Goal: Task Accomplishment & Management: Use online tool/utility

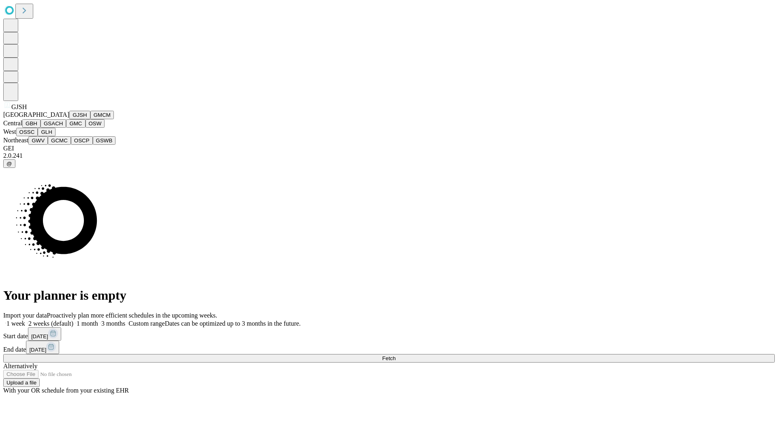
click at [69, 119] on button "GJSH" at bounding box center [79, 115] width 21 height 9
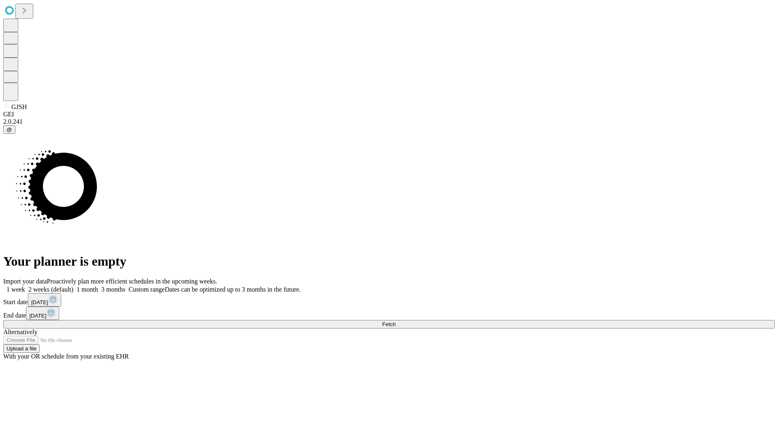
click at [25, 286] on label "1 week" at bounding box center [14, 289] width 22 height 7
click at [396, 321] on span "Fetch" at bounding box center [388, 324] width 13 height 6
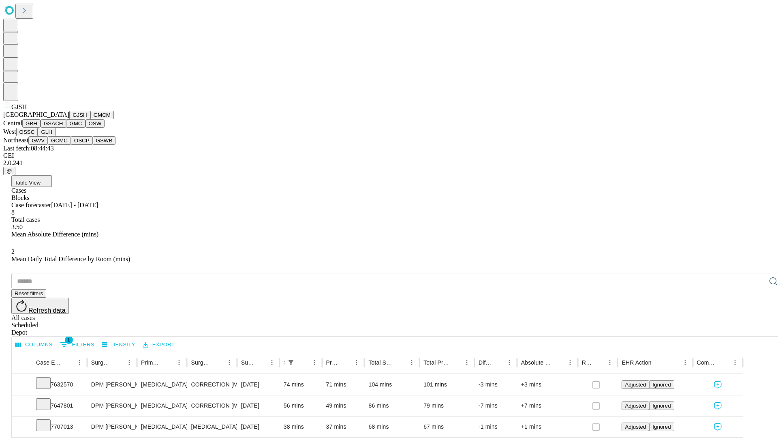
click at [90, 119] on button "GMCM" at bounding box center [102, 115] width 24 height 9
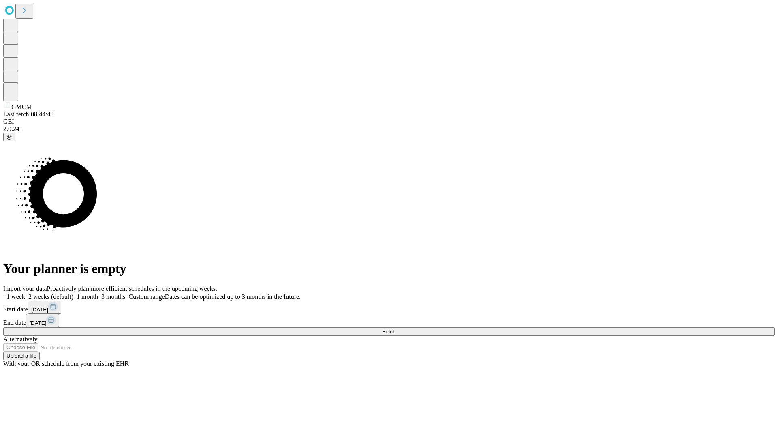
click at [396, 328] on span "Fetch" at bounding box center [388, 331] width 13 height 6
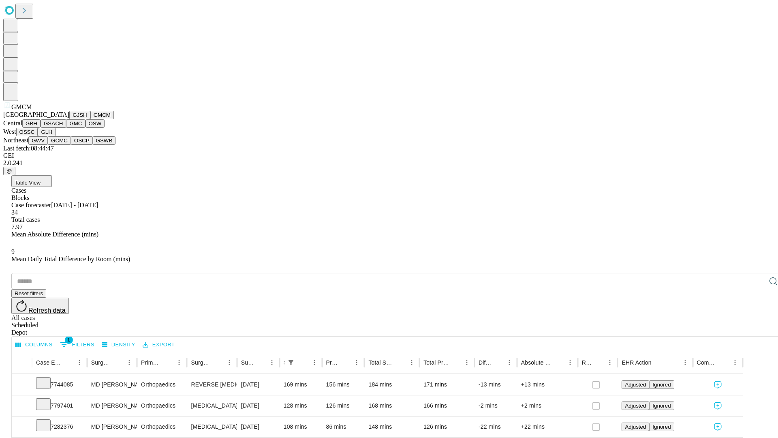
click at [41, 128] on button "GBH" at bounding box center [31, 123] width 18 height 9
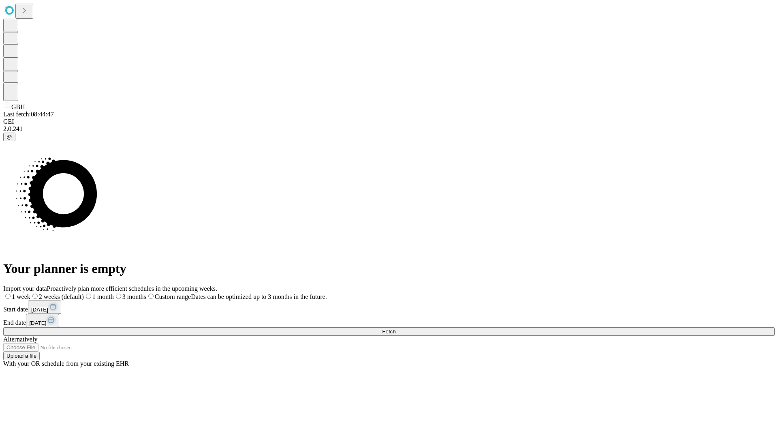
click at [30, 293] on label "1 week" at bounding box center [16, 296] width 27 height 7
click at [396, 328] on span "Fetch" at bounding box center [388, 331] width 13 height 6
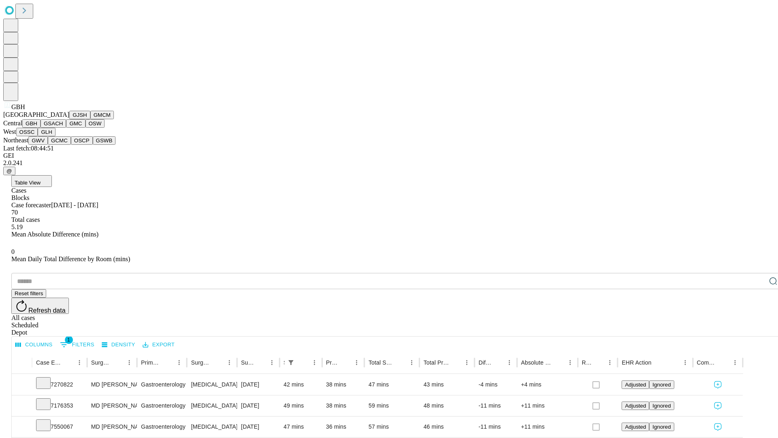
click at [63, 128] on button "GSACH" at bounding box center [54, 123] width 26 height 9
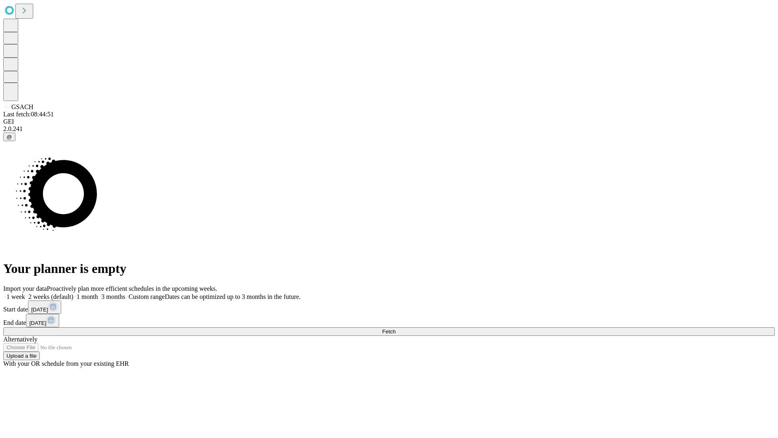
click at [25, 293] on label "1 week" at bounding box center [14, 296] width 22 height 7
click at [396, 328] on span "Fetch" at bounding box center [388, 331] width 13 height 6
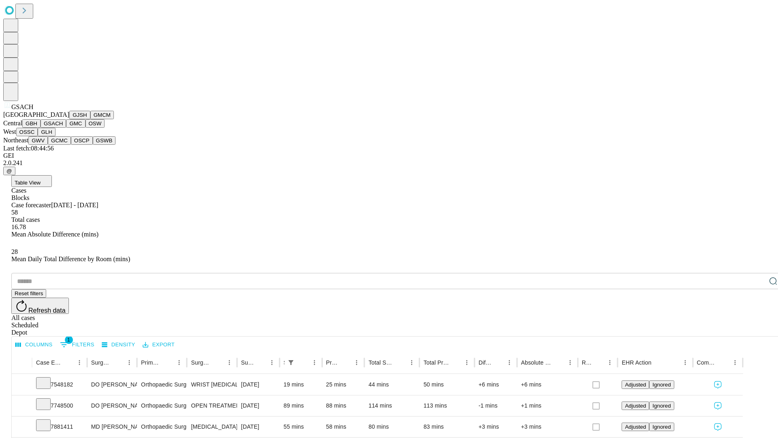
click at [66, 128] on button "GMC" at bounding box center [75, 123] width 19 height 9
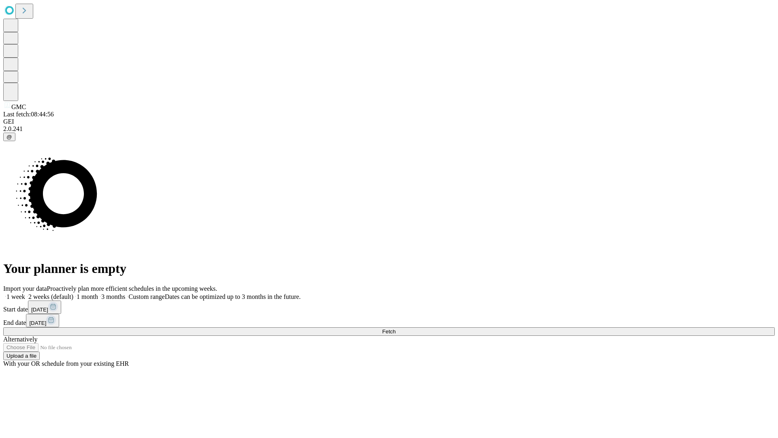
click at [396, 328] on span "Fetch" at bounding box center [388, 331] width 13 height 6
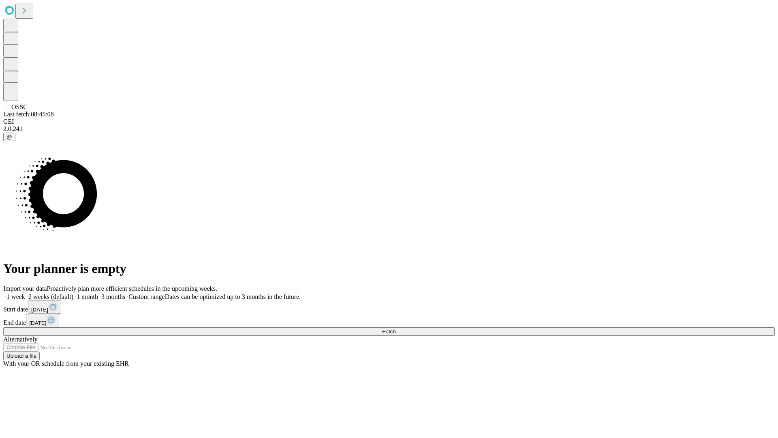
click at [25, 293] on label "1 week" at bounding box center [14, 296] width 22 height 7
click at [396, 328] on span "Fetch" at bounding box center [388, 331] width 13 height 6
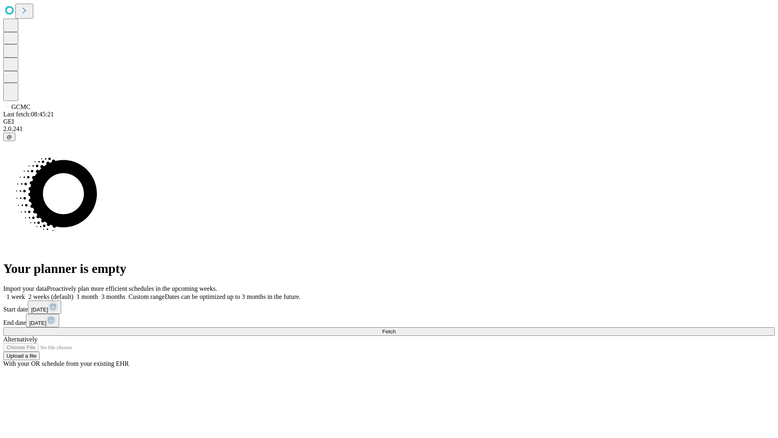
click at [25, 293] on label "1 week" at bounding box center [14, 296] width 22 height 7
click at [396, 328] on span "Fetch" at bounding box center [388, 331] width 13 height 6
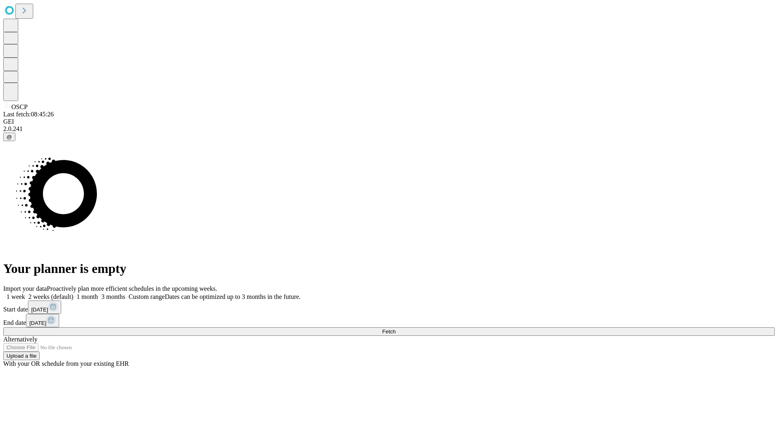
click at [396, 328] on span "Fetch" at bounding box center [388, 331] width 13 height 6
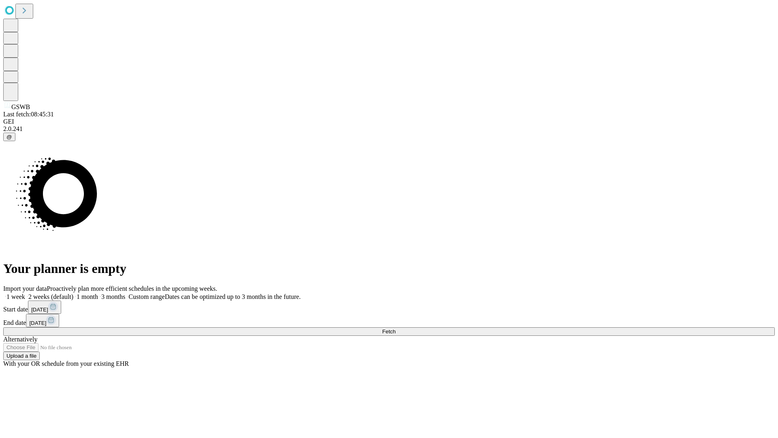
click at [25, 293] on label "1 week" at bounding box center [14, 296] width 22 height 7
click at [396, 328] on span "Fetch" at bounding box center [388, 331] width 13 height 6
